Goal: Check status: Check status

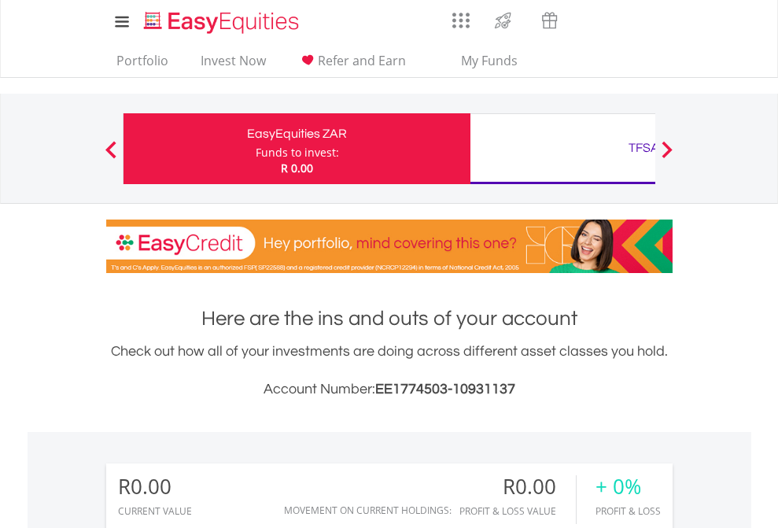
scroll to position [151, 247]
click at [256, 149] on div "Funds to invest:" at bounding box center [297, 153] width 83 height 16
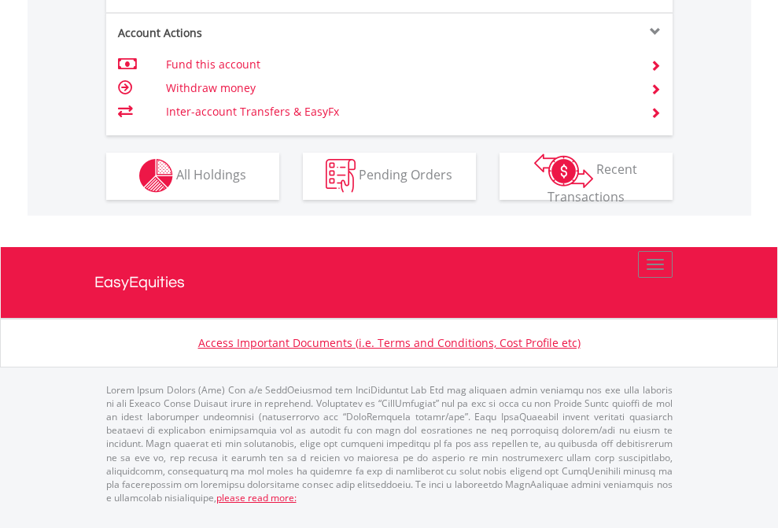
scroll to position [1471, 0]
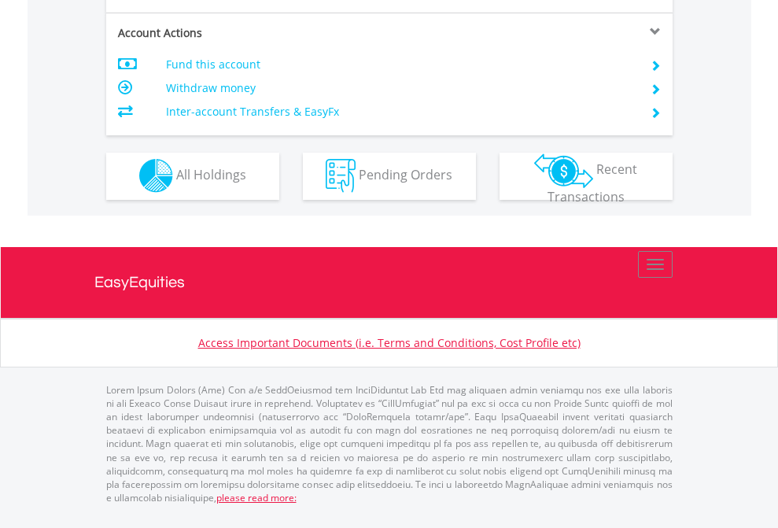
scroll to position [1471, 0]
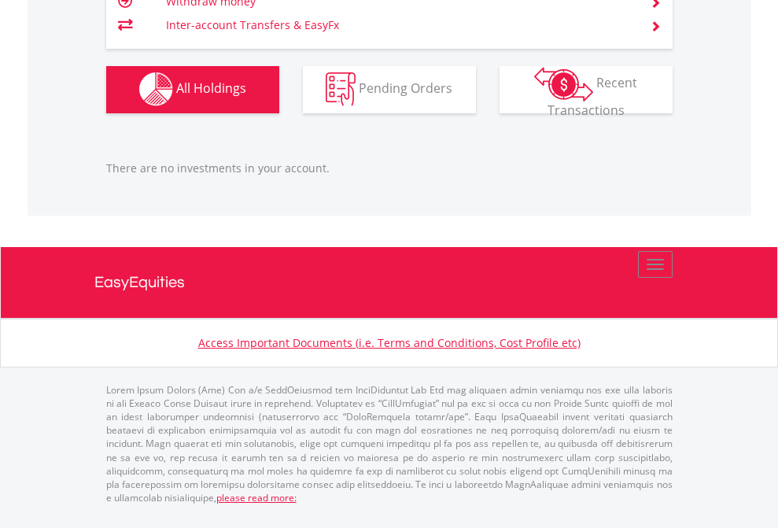
scroll to position [1558, 0]
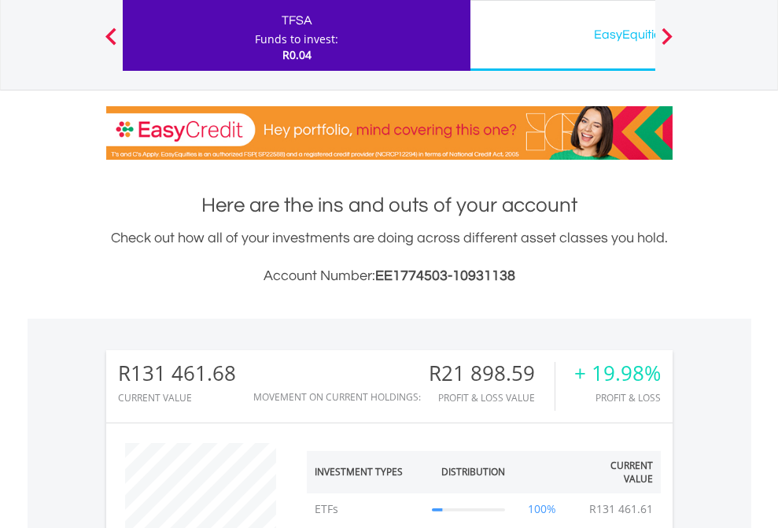
scroll to position [151, 247]
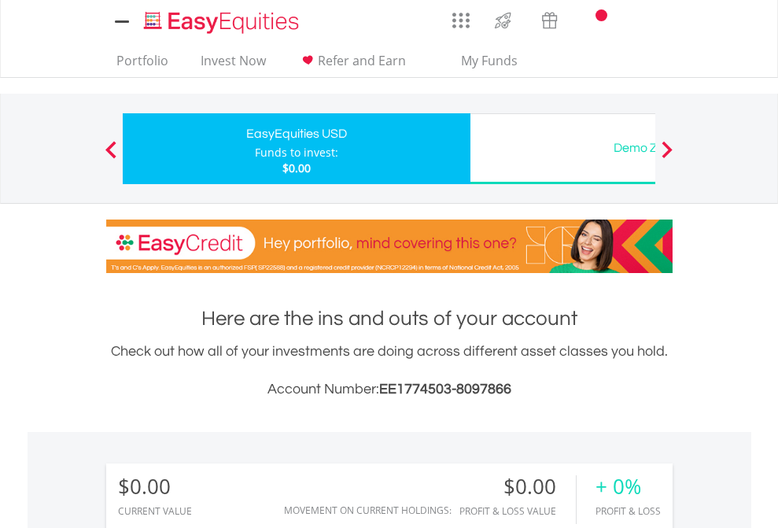
scroll to position [1169, 0]
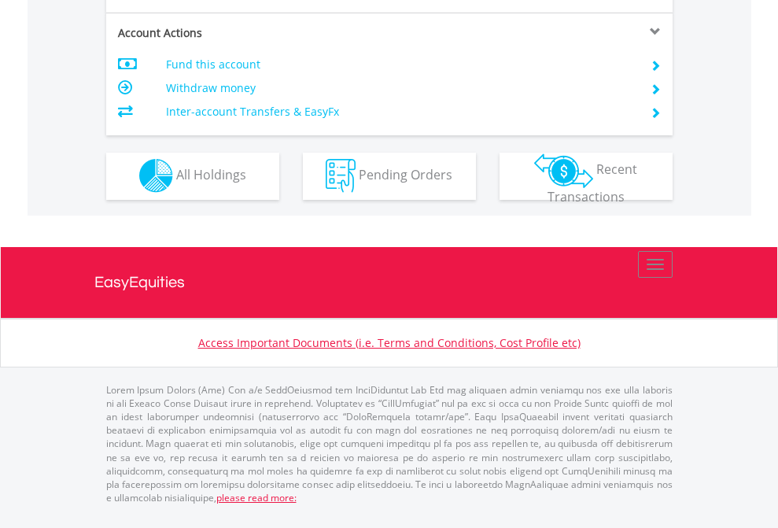
click at [176, 183] on span "All Holdings" at bounding box center [211, 174] width 70 height 17
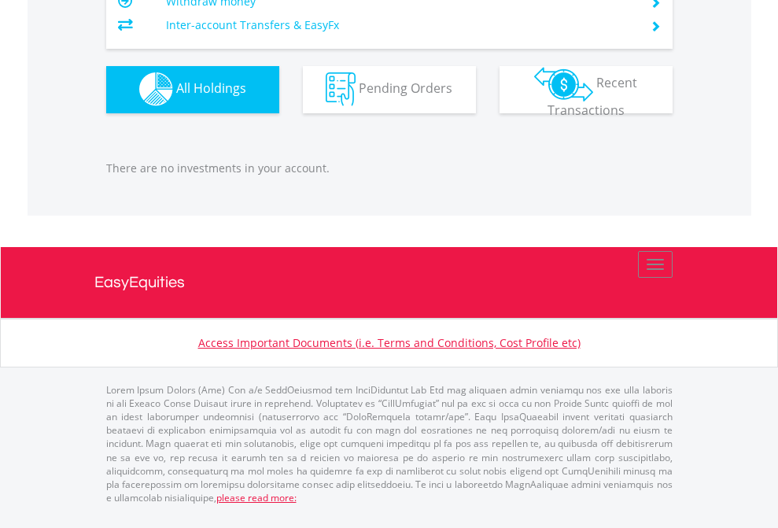
scroll to position [1558, 0]
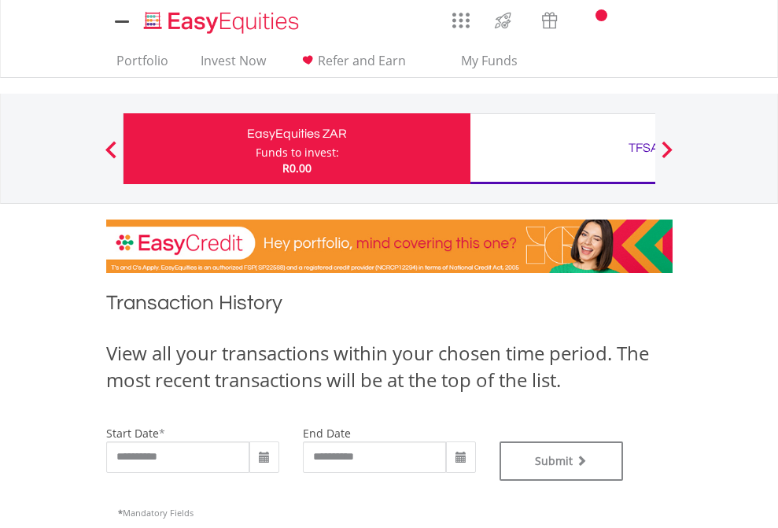
type input "**********"
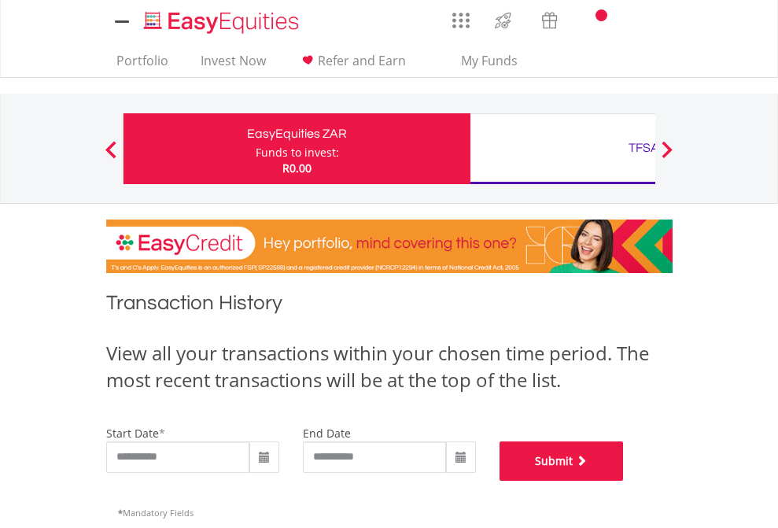
click at [624, 481] on button "Submit" at bounding box center [562, 460] width 124 height 39
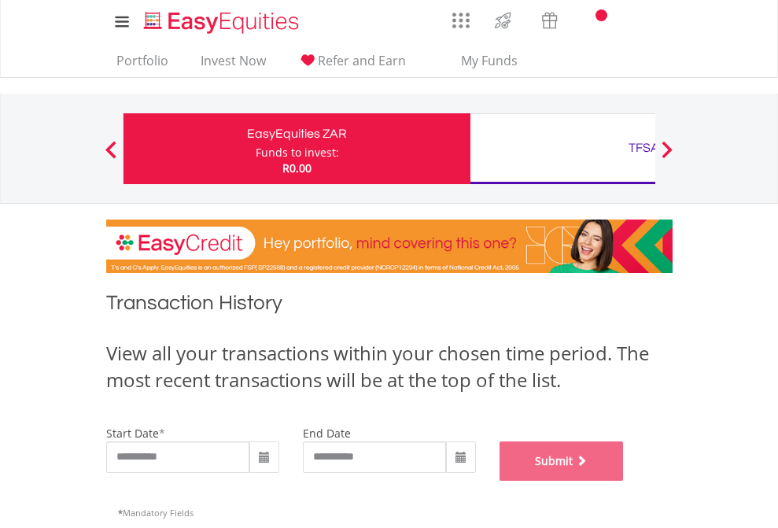
scroll to position [638, 0]
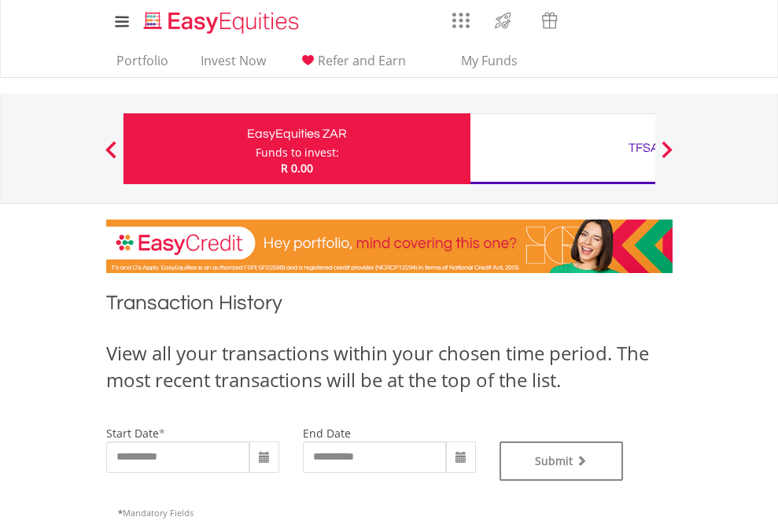
click at [562, 149] on div "TFSA" at bounding box center [644, 148] width 328 height 22
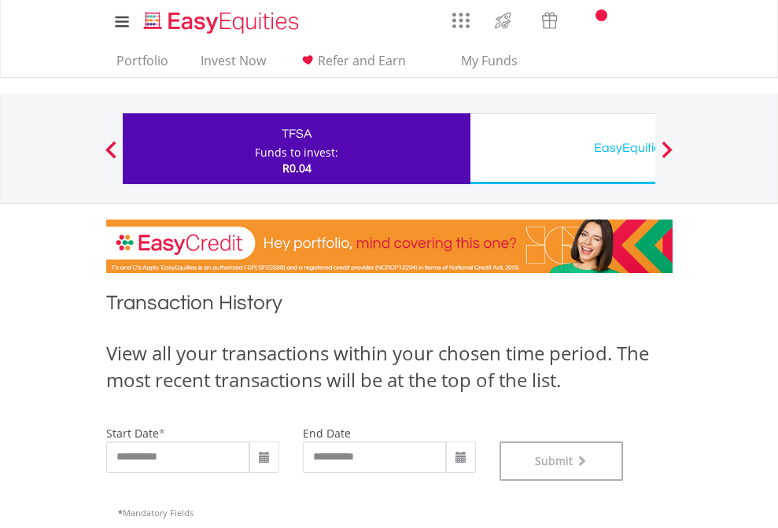
scroll to position [638, 0]
click at [562, 149] on div "EasyEquities USD" at bounding box center [644, 148] width 328 height 22
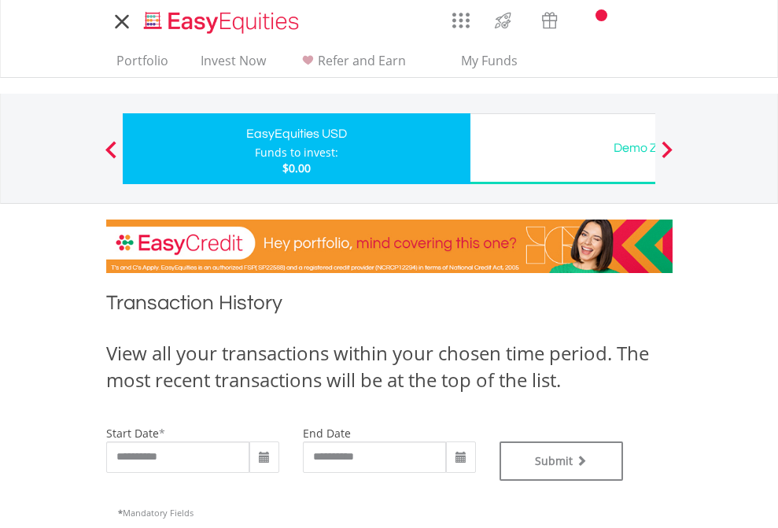
type input "**********"
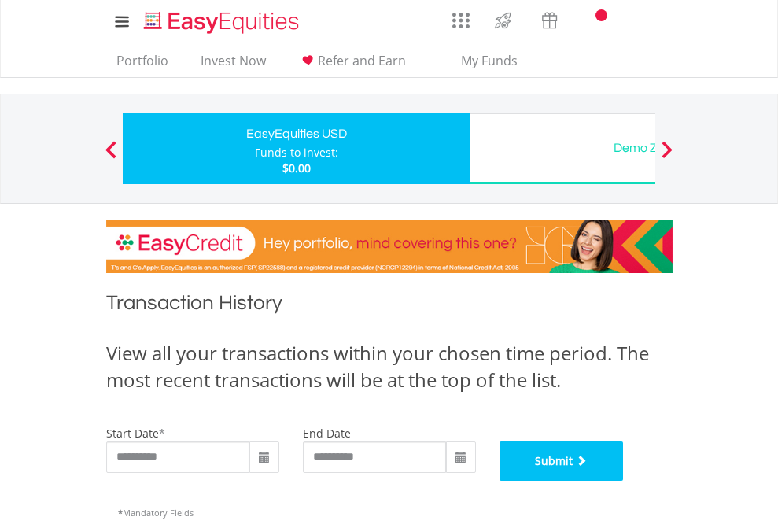
click at [624, 481] on button "Submit" at bounding box center [562, 460] width 124 height 39
